Goal: Task Accomplishment & Management: Complete application form

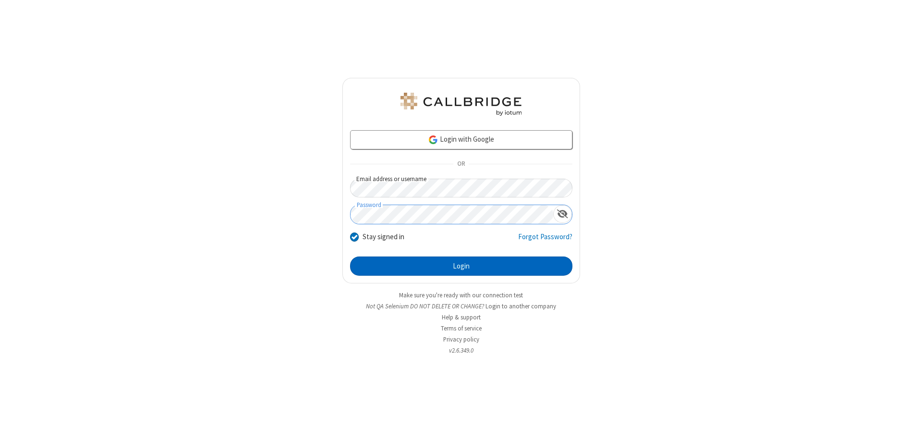
click at [461, 266] on button "Login" at bounding box center [461, 265] width 222 height 19
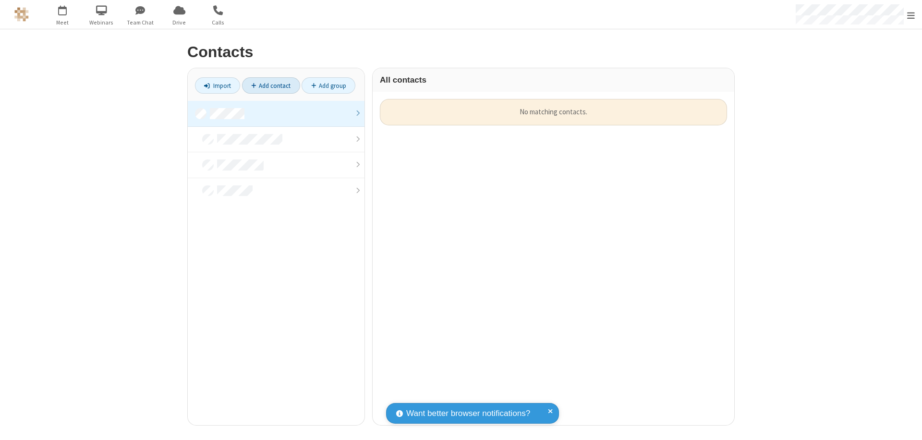
click at [276, 113] on link at bounding box center [276, 114] width 177 height 26
click at [271, 85] on link "Add contact" at bounding box center [271, 85] width 58 height 16
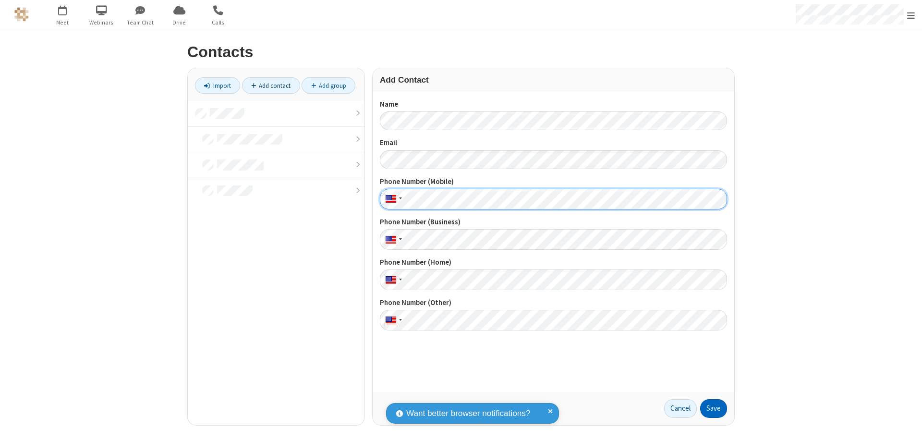
click at [713, 408] on button "Save" at bounding box center [713, 408] width 27 height 19
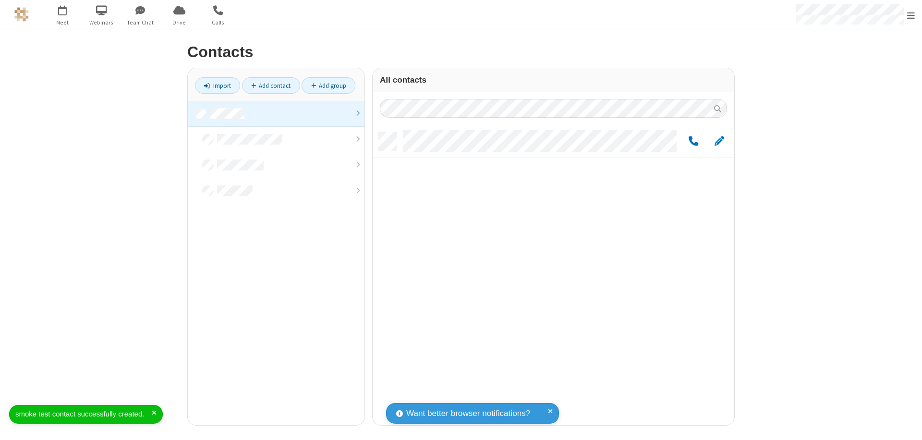
scroll to position [293, 354]
click at [271, 85] on link "Add contact" at bounding box center [271, 85] width 58 height 16
